Goal: Task Accomplishment & Management: Complete application form

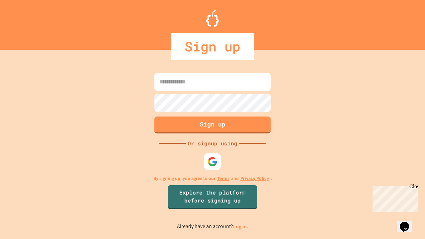
click at [241, 227] on link "Log in." at bounding box center [240, 226] width 15 height 7
